Goal: Check status: Check status

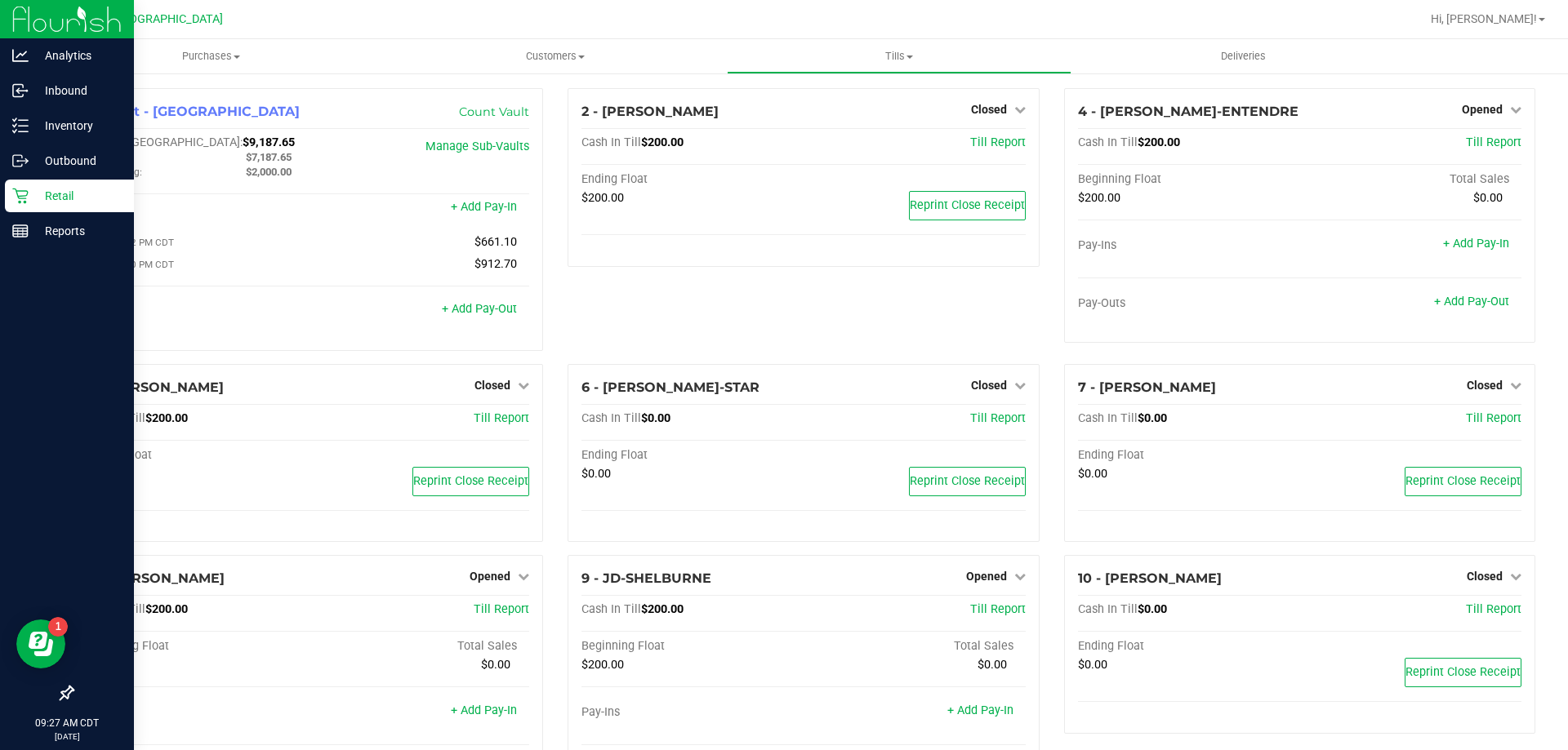
click at [69, 192] on p "Retail" at bounding box center [77, 195] width 98 height 19
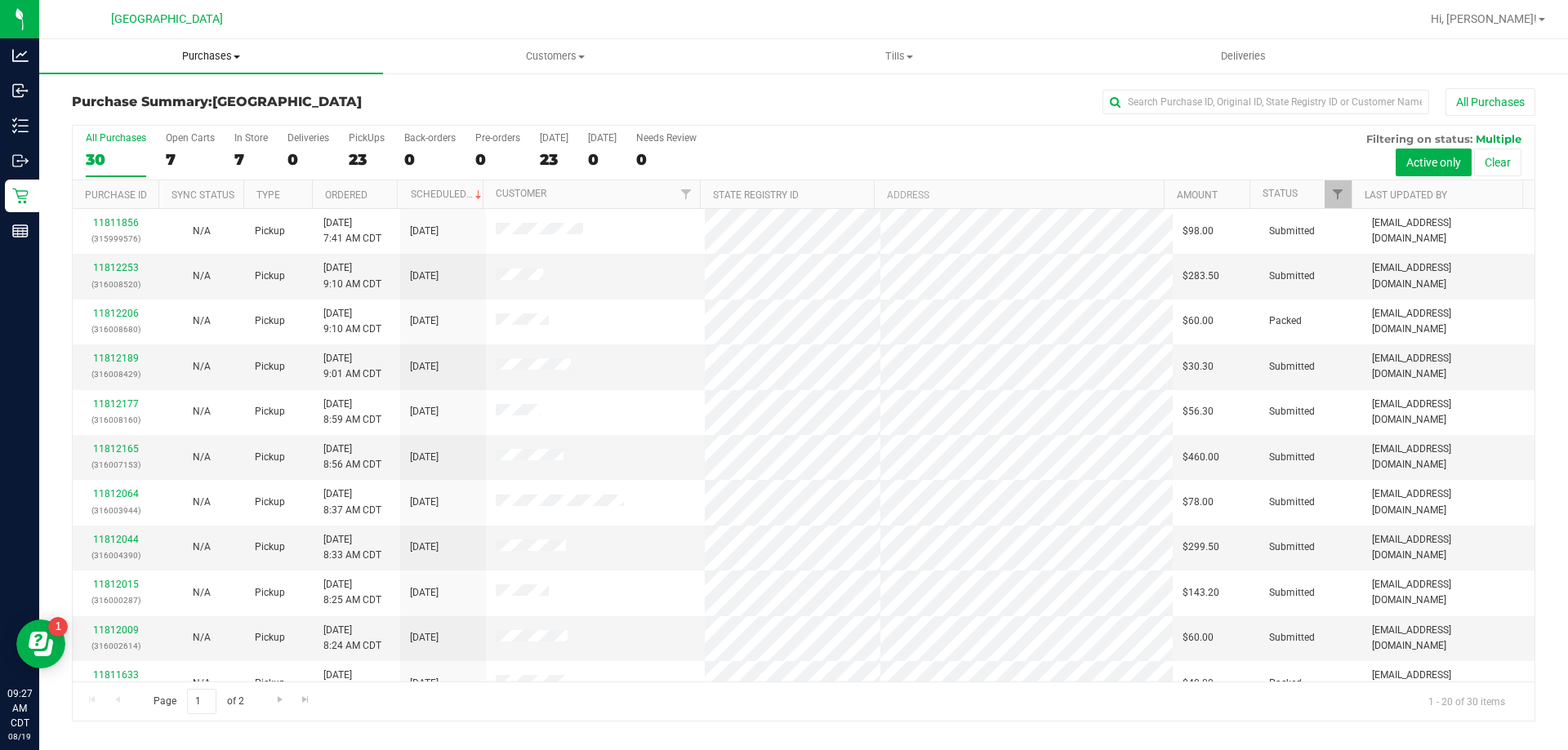
click at [207, 56] on span "Purchases" at bounding box center [211, 56] width 344 height 15
click at [130, 119] on span "Fulfillment" at bounding box center [89, 119] width 101 height 14
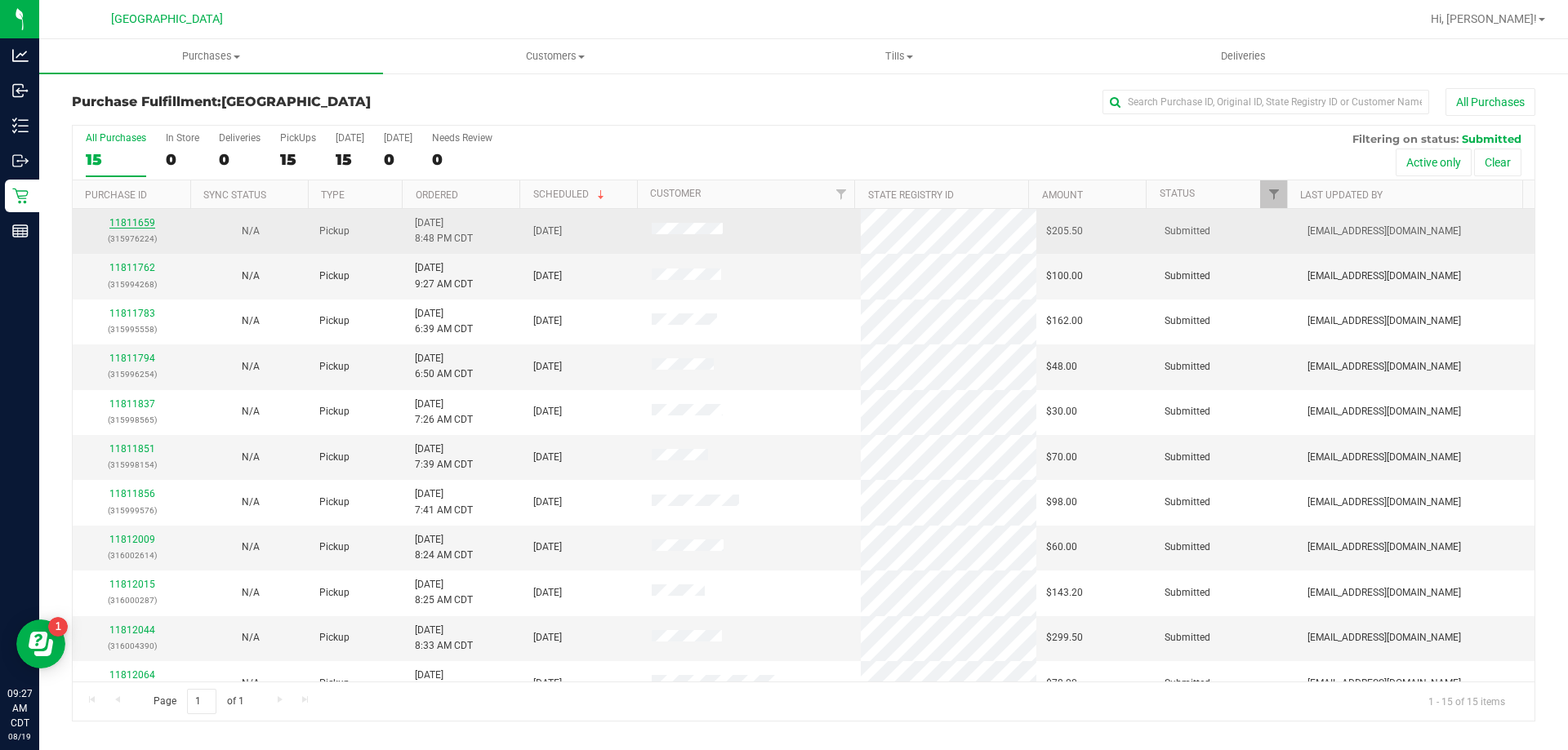
click at [133, 223] on link "11811659" at bounding box center [133, 222] width 46 height 11
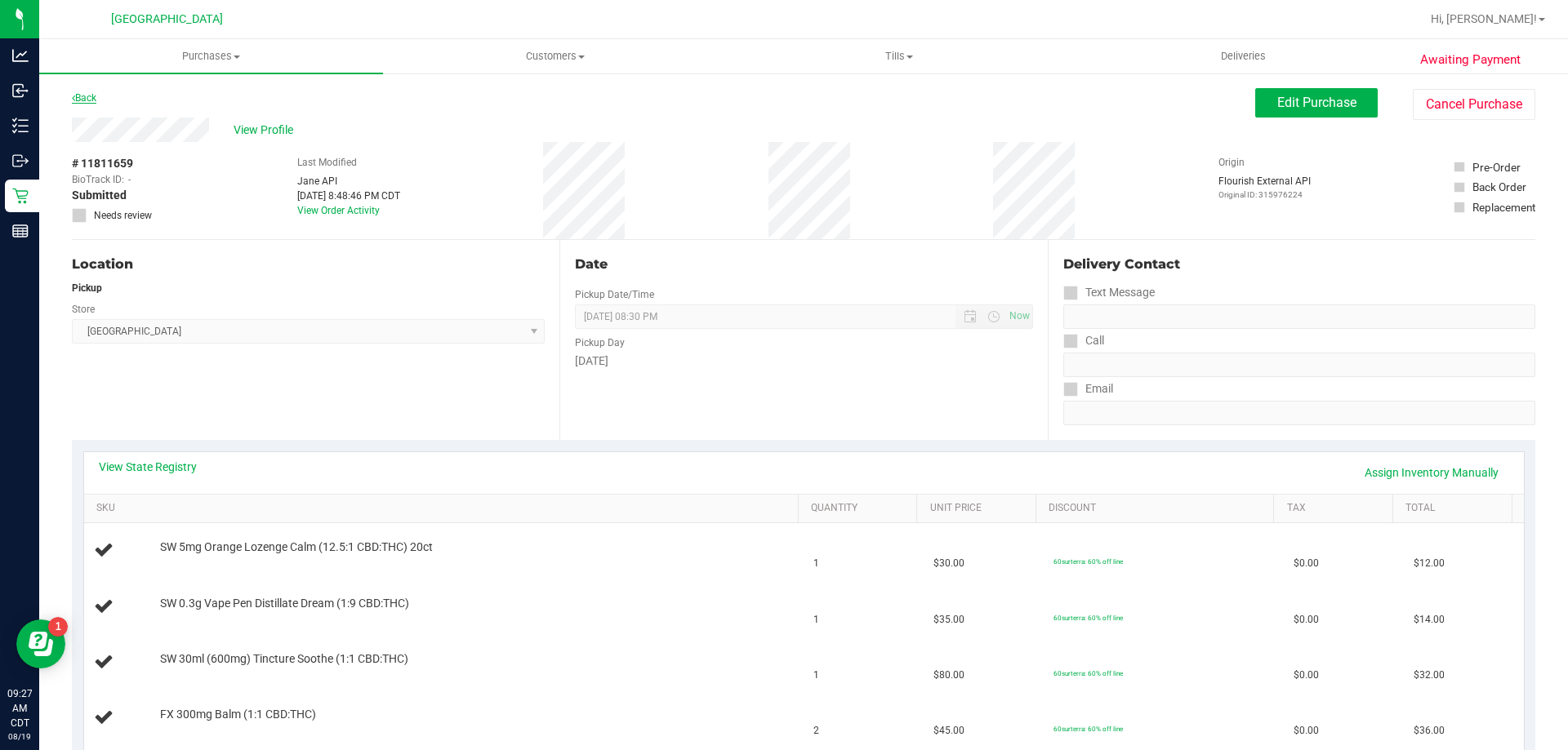
click at [88, 93] on link "Back" at bounding box center [84, 97] width 25 height 11
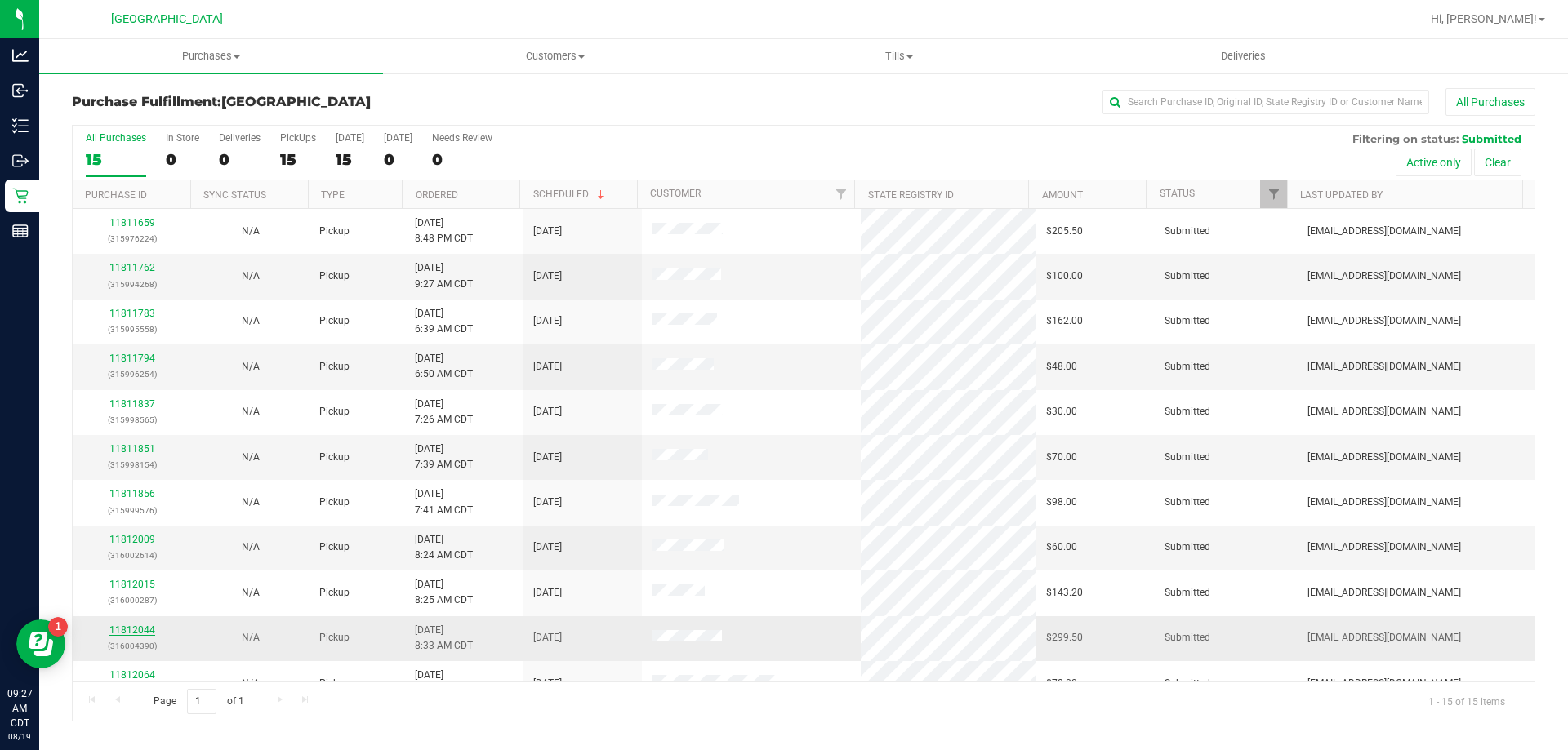
click at [147, 630] on link "11812044" at bounding box center [133, 630] width 46 height 11
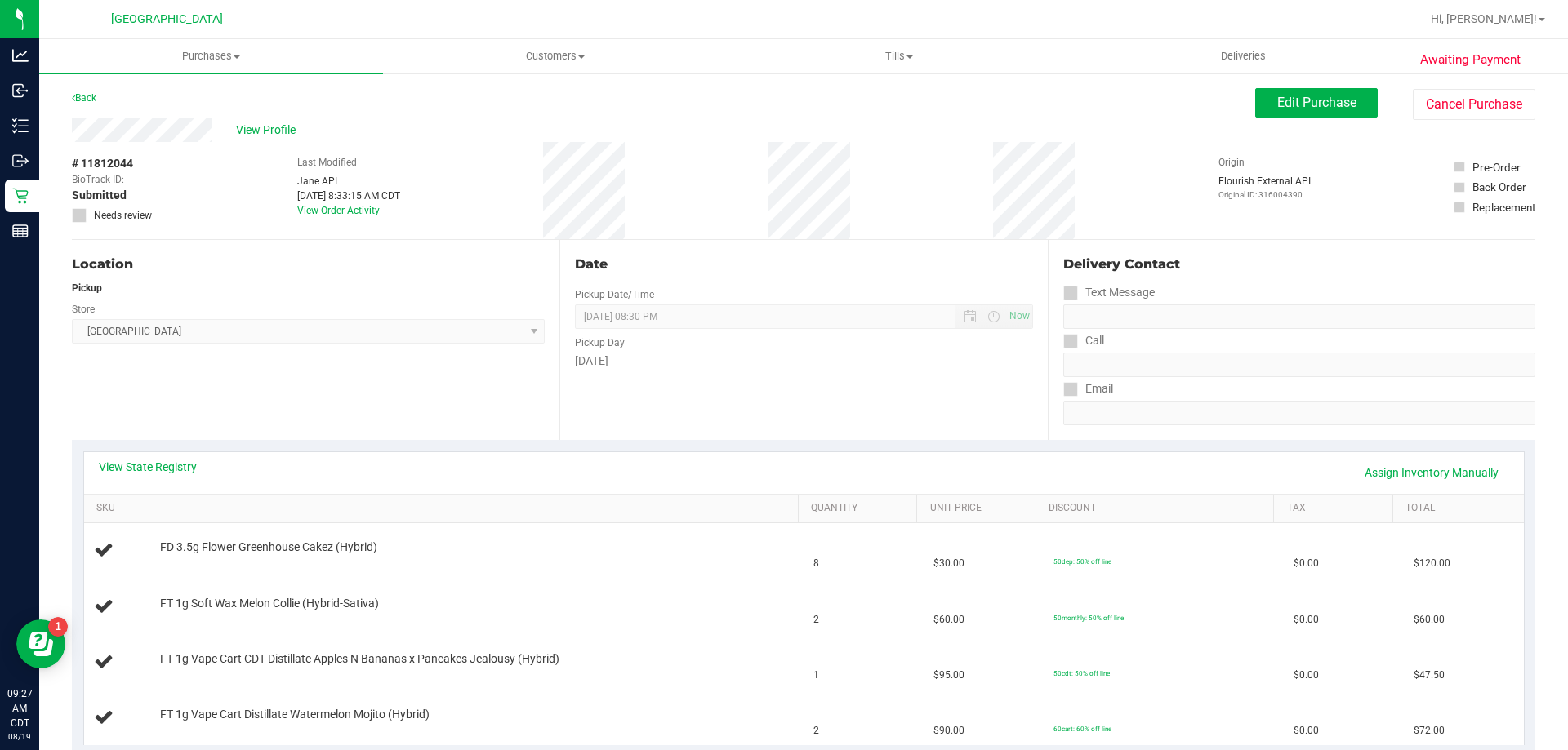
click at [85, 90] on div "Back" at bounding box center [84, 98] width 25 height 19
click at [85, 92] on link "Back" at bounding box center [84, 97] width 25 height 11
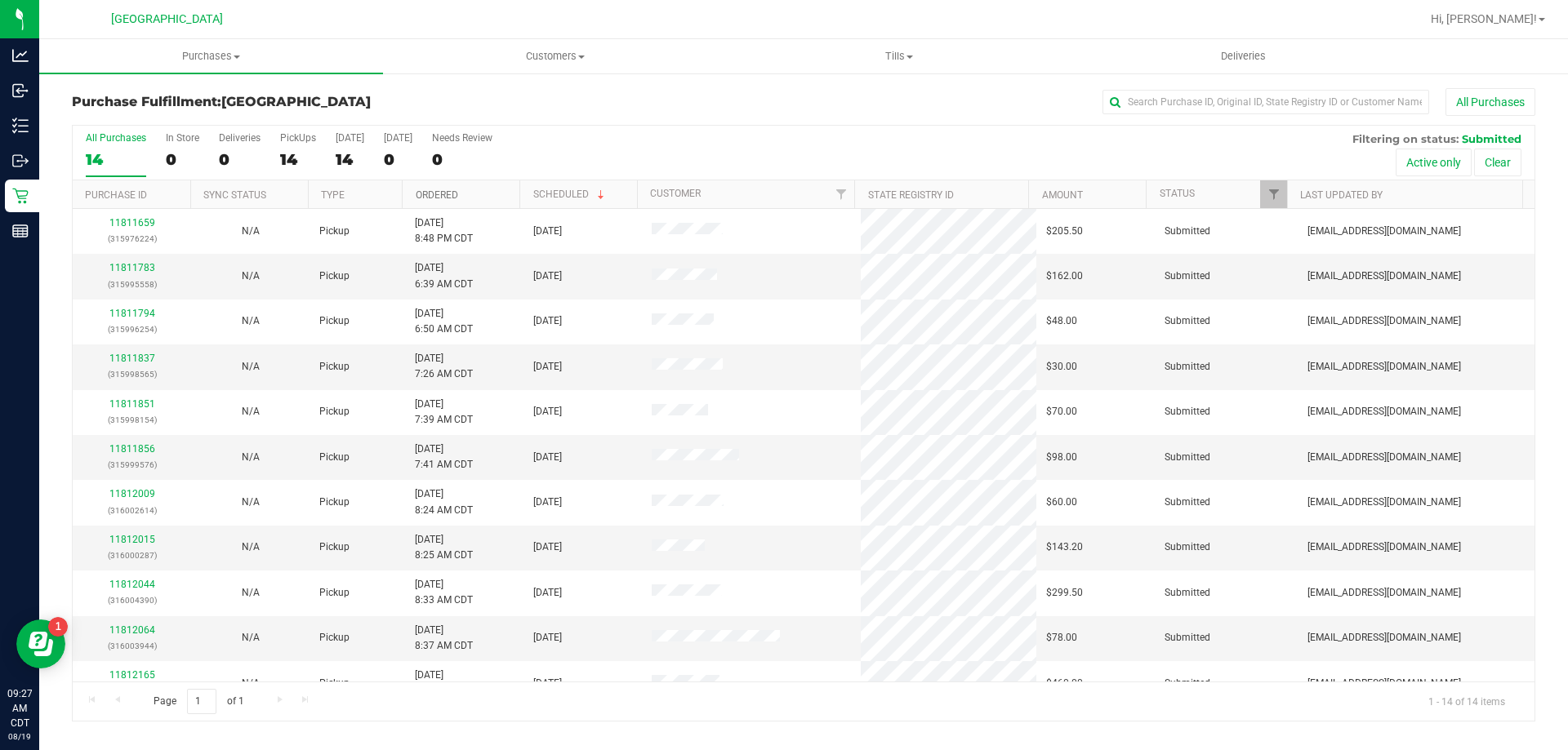
click at [429, 195] on link "Ordered" at bounding box center [437, 195] width 42 height 11
click at [429, 195] on link "Ordered" at bounding box center [446, 194] width 61 height 11
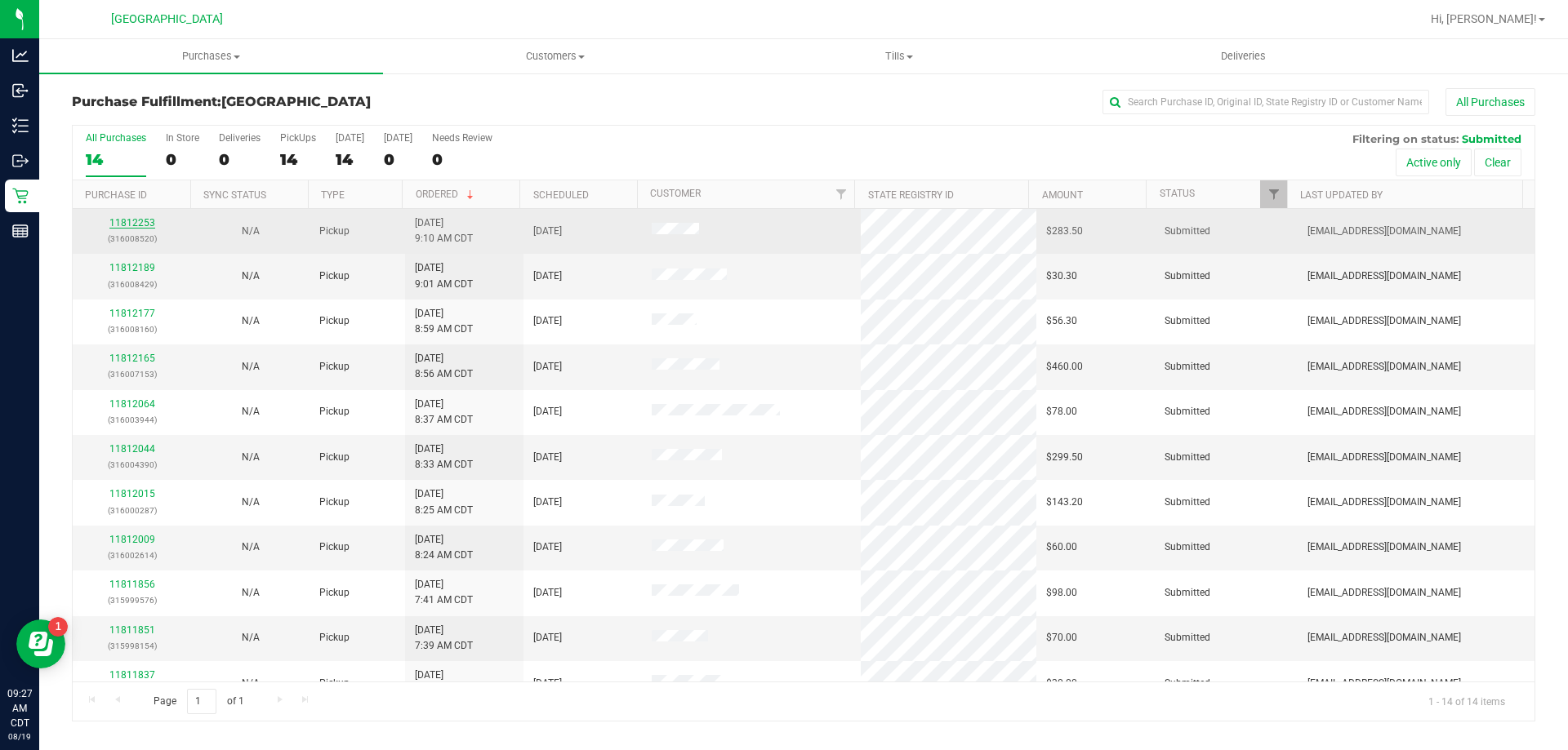
click at [136, 217] on link "11812253" at bounding box center [133, 222] width 46 height 11
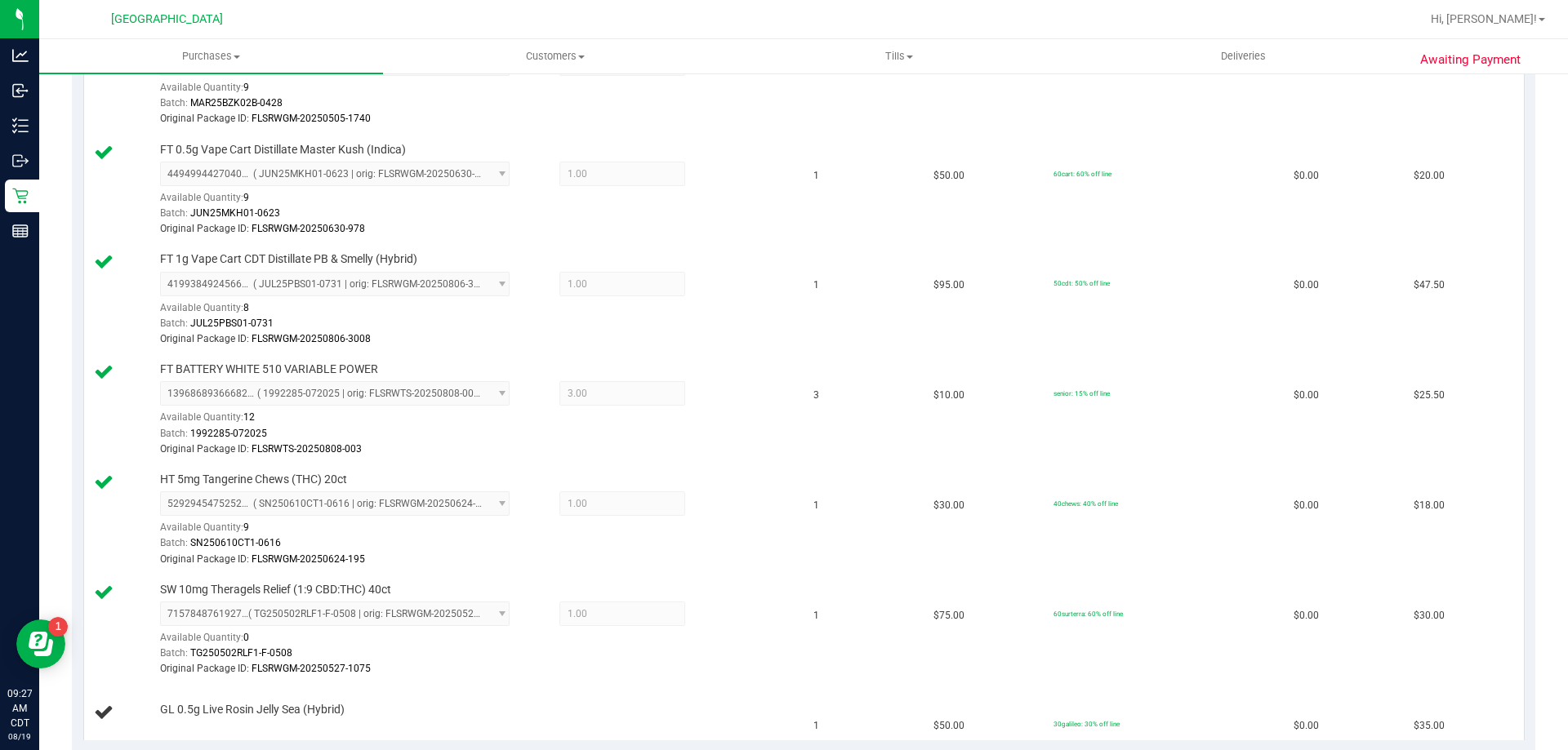
scroll to position [1061, 0]
